Goal: Task Accomplishment & Management: Manage account settings

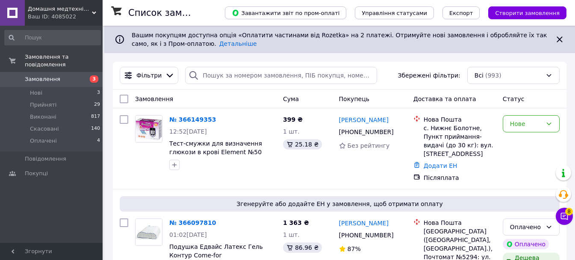
click at [33, 75] on span "Замовлення" at bounding box center [43, 79] width 36 height 8
click at [39, 75] on span "Замовлення" at bounding box center [43, 79] width 36 height 8
click at [38, 89] on span "Нові" at bounding box center [36, 93] width 12 height 8
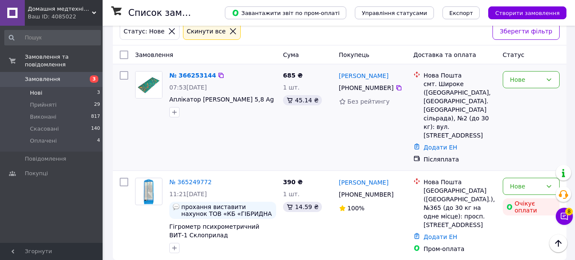
scroll to position [72, 0]
click at [47, 75] on span "Замовлення" at bounding box center [43, 79] width 36 height 8
